Goal: Transaction & Acquisition: Purchase product/service

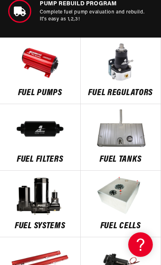
scroll to position [0, 73]
click at [123, 190] on img at bounding box center [121, 195] width 80 height 41
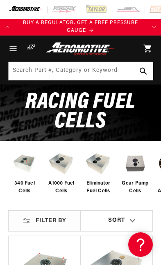
click at [65, 170] on img at bounding box center [61, 163] width 33 height 31
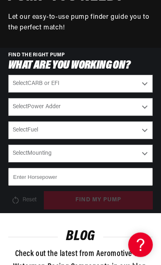
click at [124, 83] on select "Select CARB or EFI Carbureted Fuel Injected" at bounding box center [80, 84] width 144 height 18
select select "Fuel-Injected"
click at [146, 100] on select "Select Power Adder No - Naturally Aspirated Yes - Forced Induction" at bounding box center [80, 107] width 144 height 18
select select "No-Naturally-Aspirated"
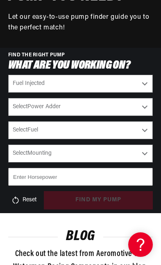
select select "No-Naturally-Aspirated"
click at [146, 124] on select "Select Fuel E85 Gas" at bounding box center [80, 130] width 144 height 18
select select "Gas"
click at [144, 148] on select "Select Mounting External In-Tank" at bounding box center [80, 154] width 144 height 18
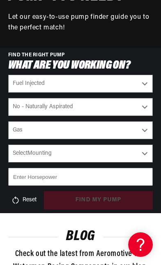
select select "In-Tank"
click at [141, 168] on input "number" at bounding box center [80, 177] width 144 height 18
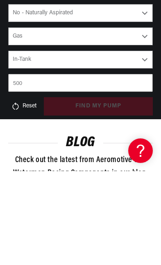
type input "500"
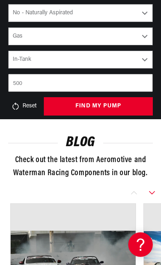
click at [129, 99] on button "find my pump" at bounding box center [98, 106] width 109 height 18
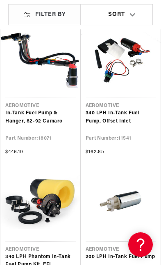
scroll to position [712, 0]
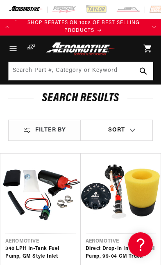
click at [16, 46] on icon "Menu" at bounding box center [13, 49] width 10 height 10
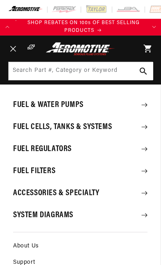
click at [112, 123] on summary "Fuel Cells, Tanks & Systems" at bounding box center [80, 127] width 160 height 21
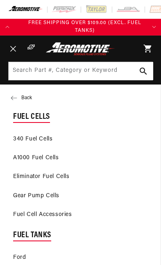
click at [43, 157] on link "A1000 Fuel Cells" at bounding box center [80, 158] width 160 height 18
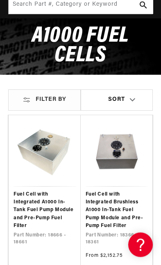
scroll to position [0, 386]
click at [95, 191] on link "Fuel Cell with Integrated Brushless A1000 In-Tank Fuel Pump Module and Pre-Pump…" at bounding box center [116, 210] width 62 height 39
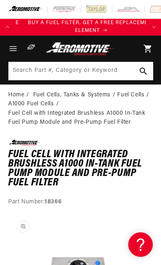
click at [144, 198] on div "Part Number: 18366" at bounding box center [80, 202] width 144 height 9
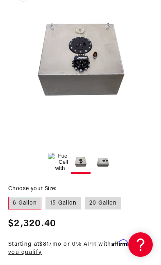
scroll to position [231, 0]
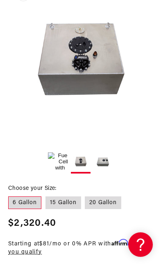
click at [103, 200] on label "20 Gallon" at bounding box center [103, 203] width 36 height 13
click at [85, 195] on input "20 Gallon" at bounding box center [85, 195] width 0 height 0
radio input "true"
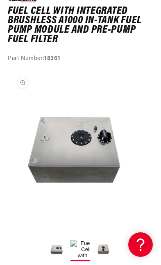
click at [59, 249] on button "Load image 3 in gallery view" at bounding box center [57, 250] width 20 height 20
click at [6, 220] on button "Open media 3 in modal" at bounding box center [6, 220] width 0 height 0
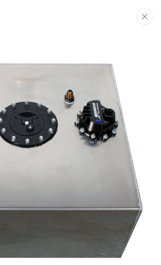
click at [146, 18] on icon "Close" at bounding box center [144, 16] width 6 height 6
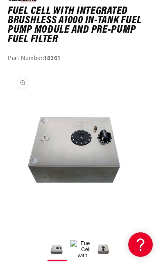
click at [101, 247] on button "Load image 2 in gallery view" at bounding box center [103, 250] width 20 height 20
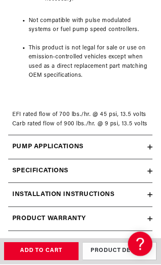
scroll to position [1450, 0]
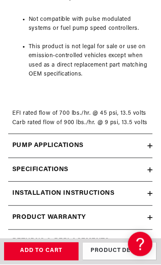
click at [99, 141] on div "Pump Applications" at bounding box center [77, 146] width 139 height 11
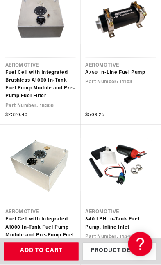
scroll to position [0, 0]
